Goal: Find specific page/section: Find specific page/section

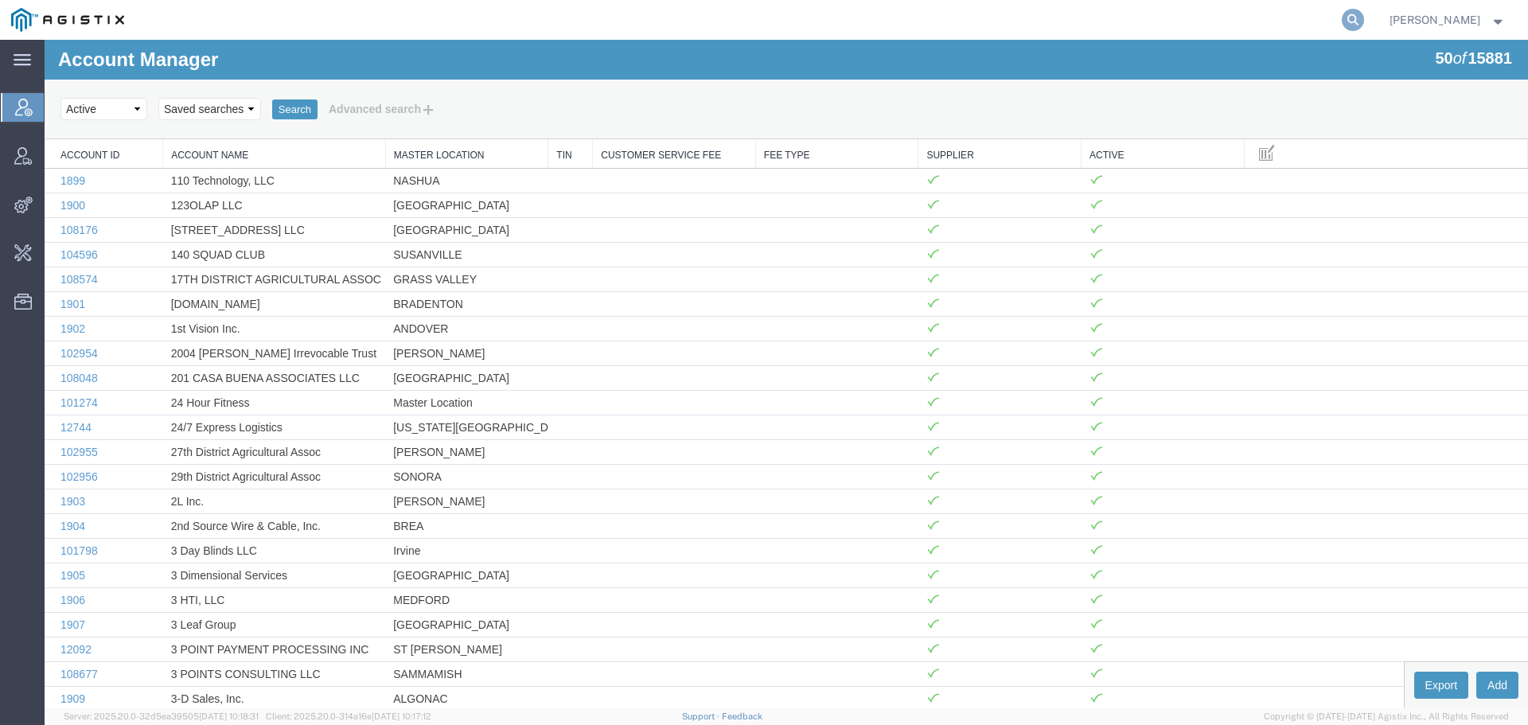
click at [1364, 25] on icon at bounding box center [1353, 20] width 22 height 22
type input "syneos"
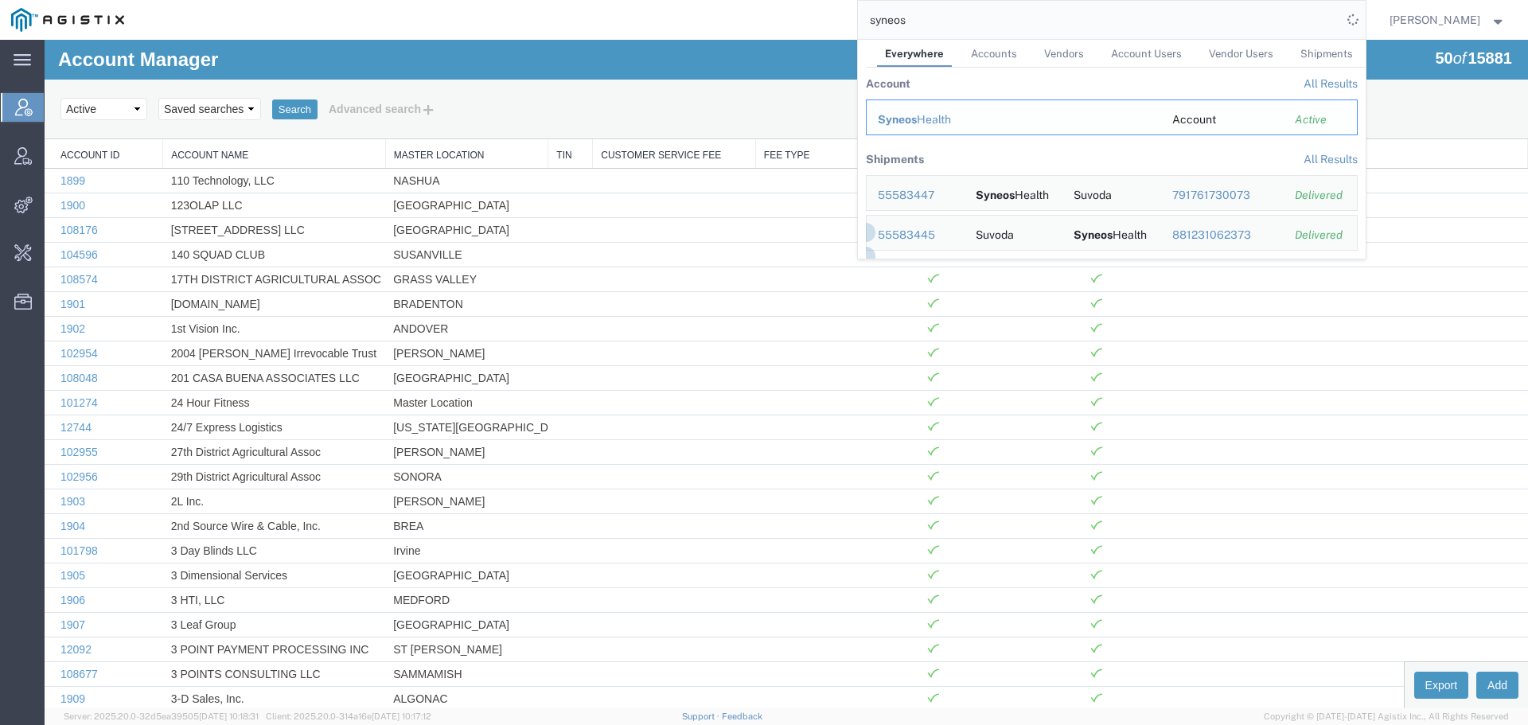
click at [942, 116] on div "Syneos Health" at bounding box center [1014, 119] width 272 height 17
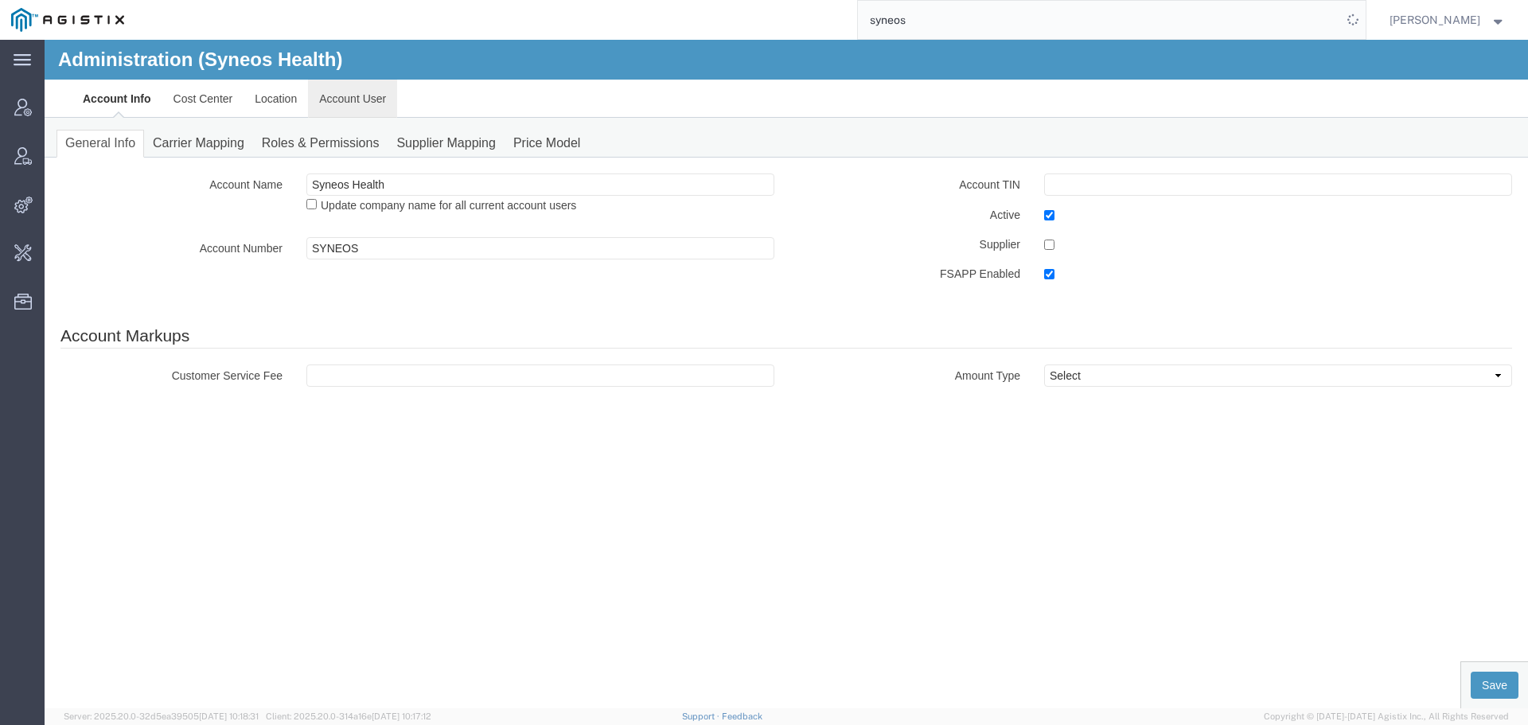
click at [342, 99] on link "Account User" at bounding box center [352, 99] width 89 height 38
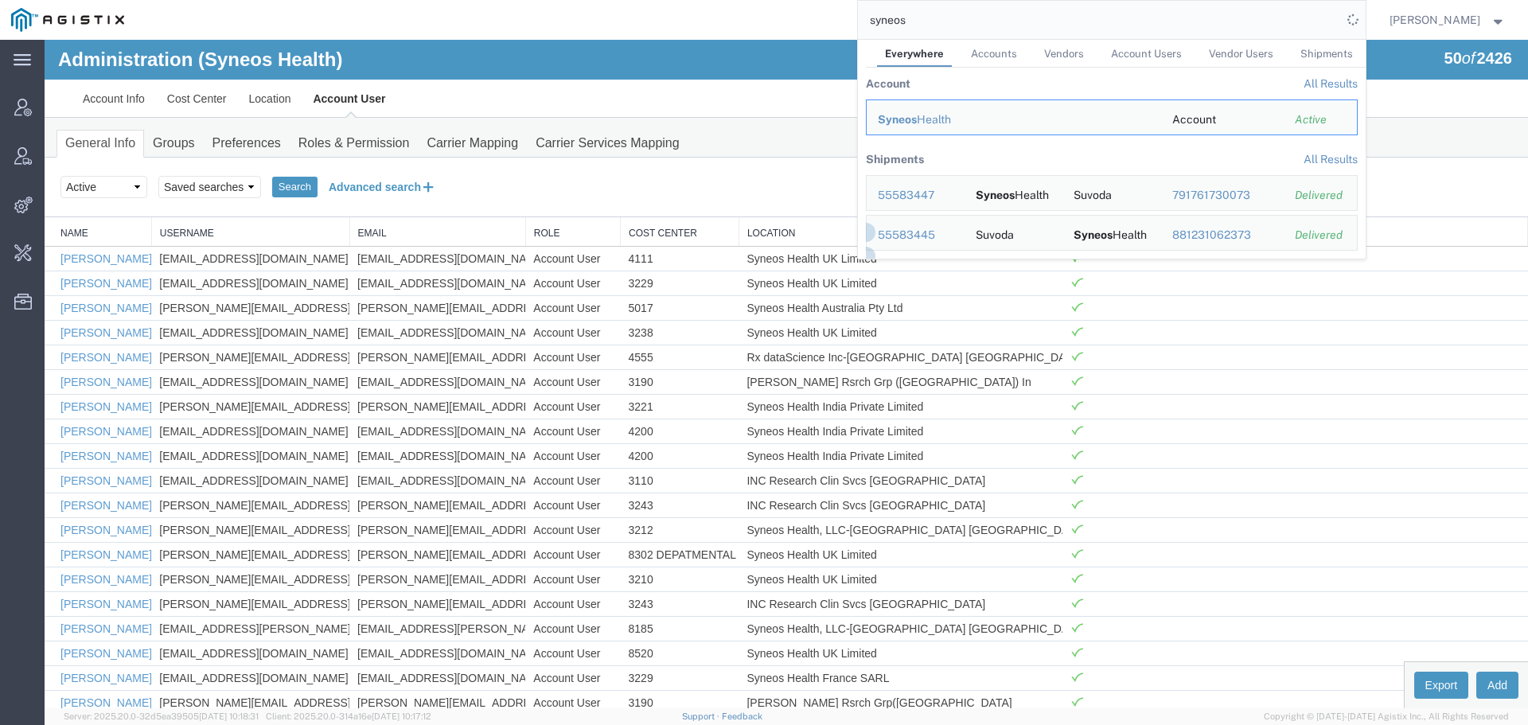
click at [369, 180] on button "Advanced search" at bounding box center [383, 187] width 130 height 27
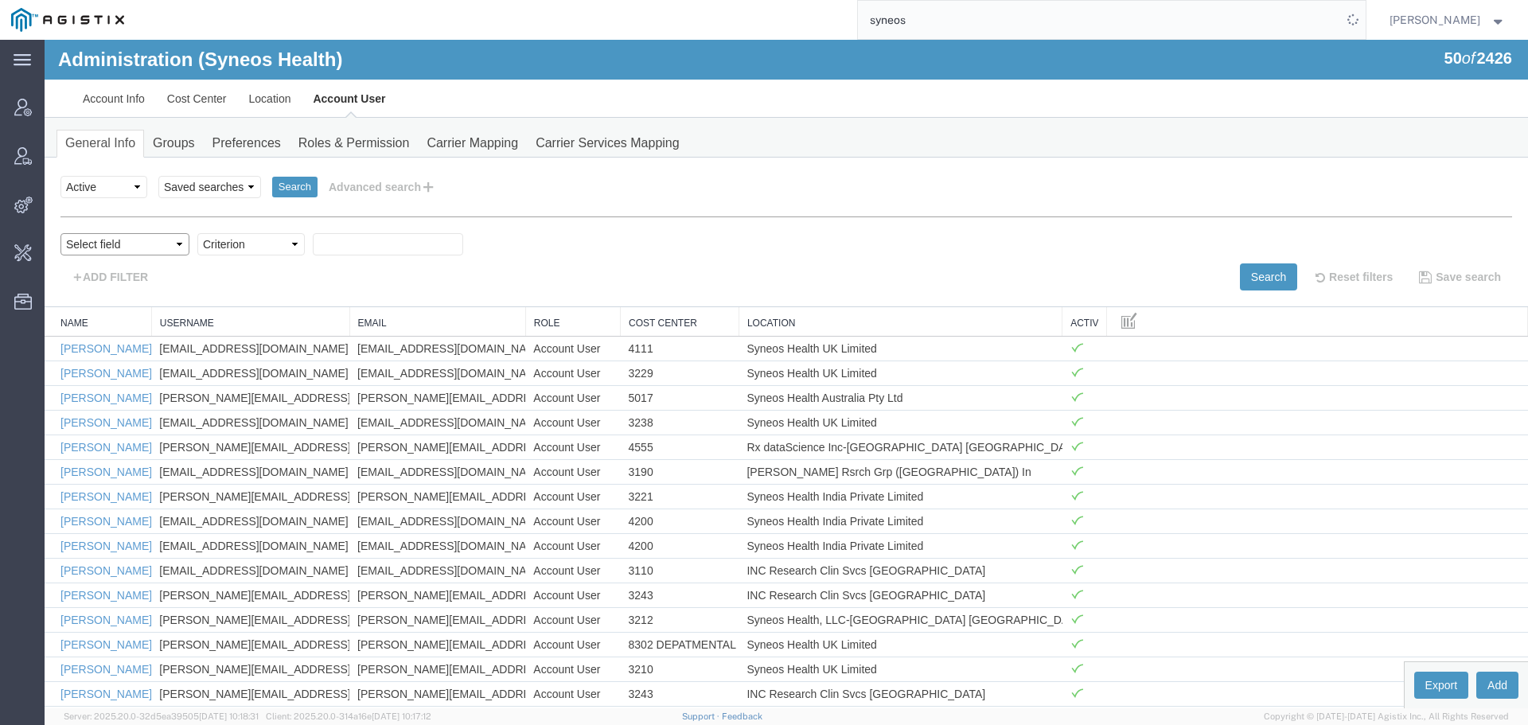
click at [95, 244] on select "Select field Cost Center Email Location Name Role Username" at bounding box center [124, 244] width 129 height 22
select select "email"
click at [60, 233] on select "Select field Cost Center Email Location Name Role Username" at bounding box center [124, 244] width 129 height 22
drag, startPoint x: 263, startPoint y: 291, endPoint x: 224, endPoint y: 242, distance: 62.4
click at [223, 242] on select "Criterion contains does not contain is is blank is not blank starts with" at bounding box center [250, 244] width 107 height 22
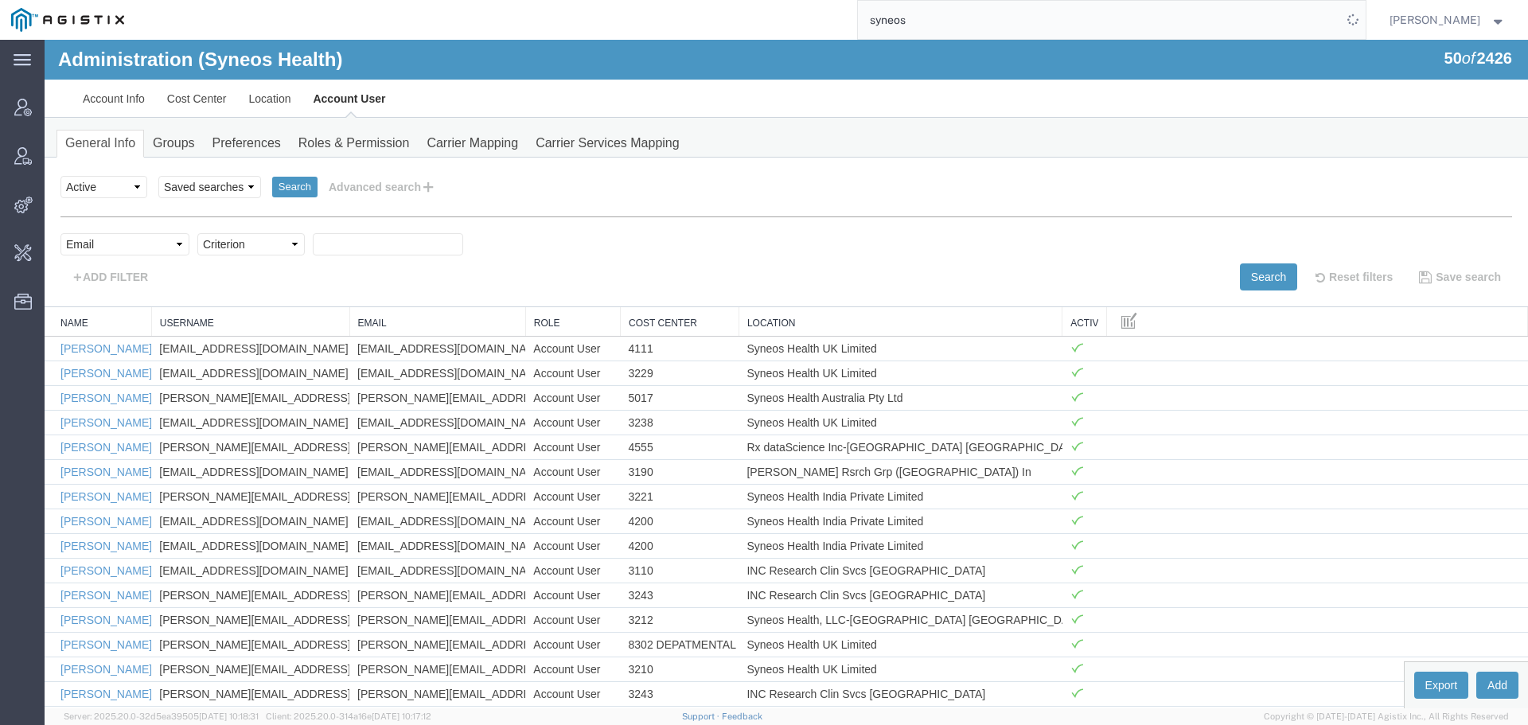
select select "contains"
click at [197, 233] on select "Criterion contains does not contain is is blank is not blank starts with" at bounding box center [250, 244] width 107 height 22
drag, startPoint x: 340, startPoint y: 225, endPoint x: 349, endPoint y: 239, distance: 16.1
click at [340, 228] on div "personName Name ../../common/searchCriteriaString.xml userName Username ../../c…" at bounding box center [786, 254] width 1452 height 74
click at [353, 241] on input "text" at bounding box center [388, 244] width 150 height 22
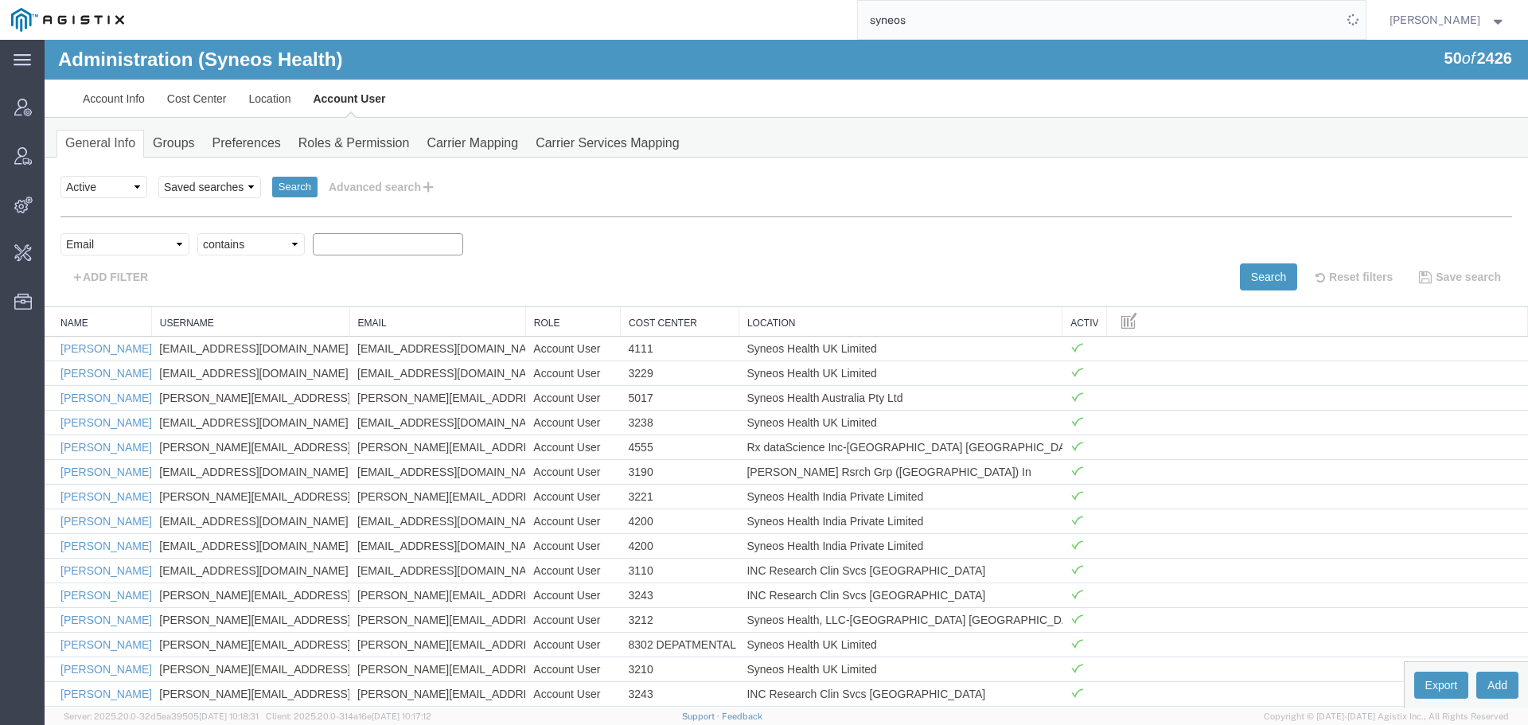
paste input "[PERSON_NAME][EMAIL_ADDRESS][PERSON_NAME][DOMAIN_NAME]"
type input "[PERSON_NAME][EMAIL_ADDRESS][PERSON_NAME][DOMAIN_NAME]"
click at [1256, 275] on button "Search" at bounding box center [1268, 276] width 57 height 27
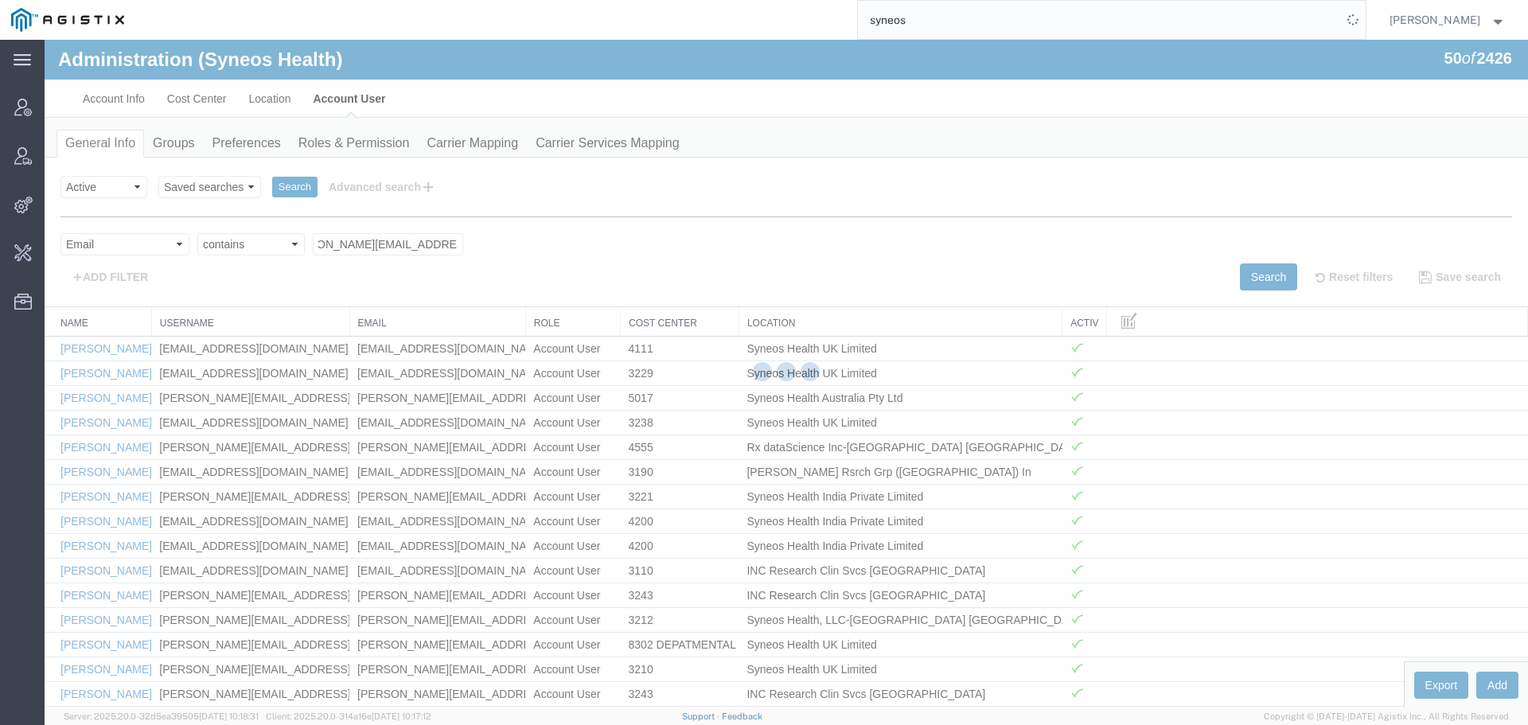
scroll to position [0, 0]
